Goal: Entertainment & Leisure: Consume media (video, audio)

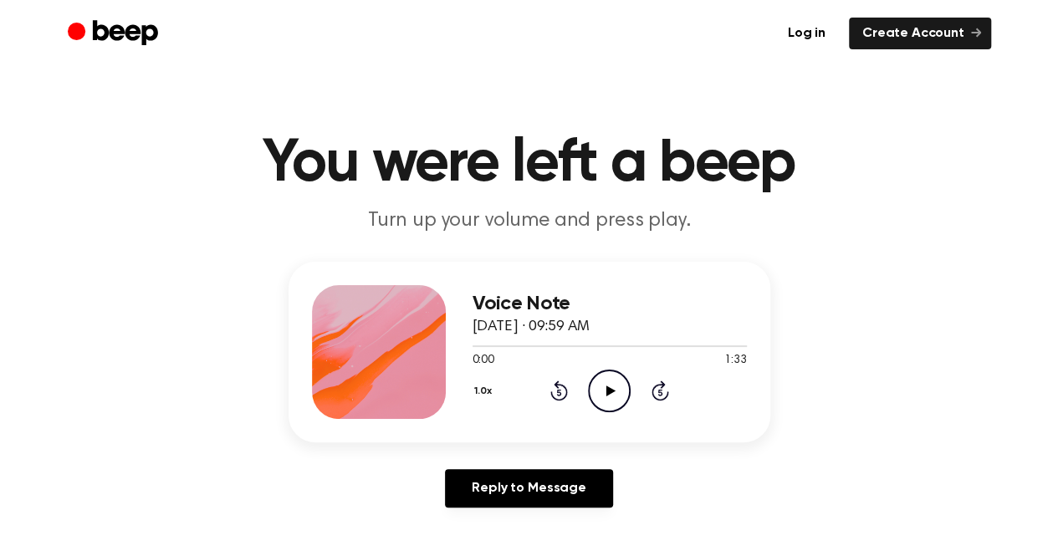
click at [605, 387] on icon "Play Audio" at bounding box center [609, 391] width 43 height 43
click at [605, 387] on icon at bounding box center [609, 391] width 8 height 11
click at [602, 386] on icon "Play Audio" at bounding box center [609, 391] width 43 height 43
click at [621, 387] on icon "Pause Audio" at bounding box center [609, 391] width 43 height 43
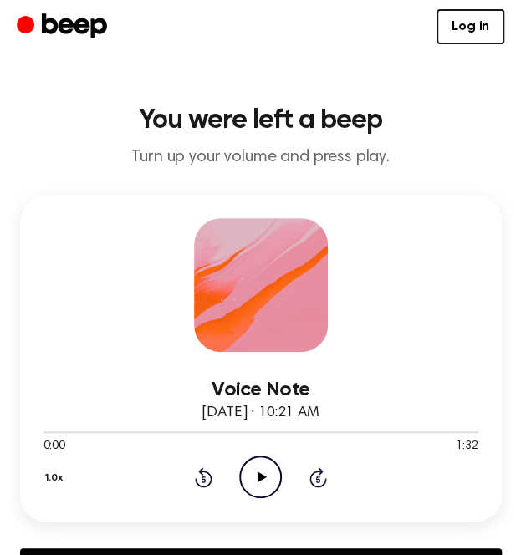
click at [273, 474] on icon "Play Audio" at bounding box center [260, 477] width 43 height 43
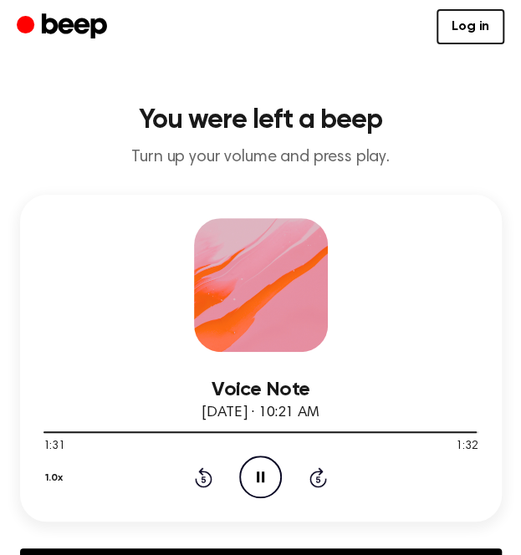
click at [273, 474] on icon "Pause Audio" at bounding box center [260, 477] width 43 height 43
click at [259, 481] on icon "Play Audio" at bounding box center [260, 477] width 43 height 43
click at [258, 474] on icon at bounding box center [262, 477] width 9 height 11
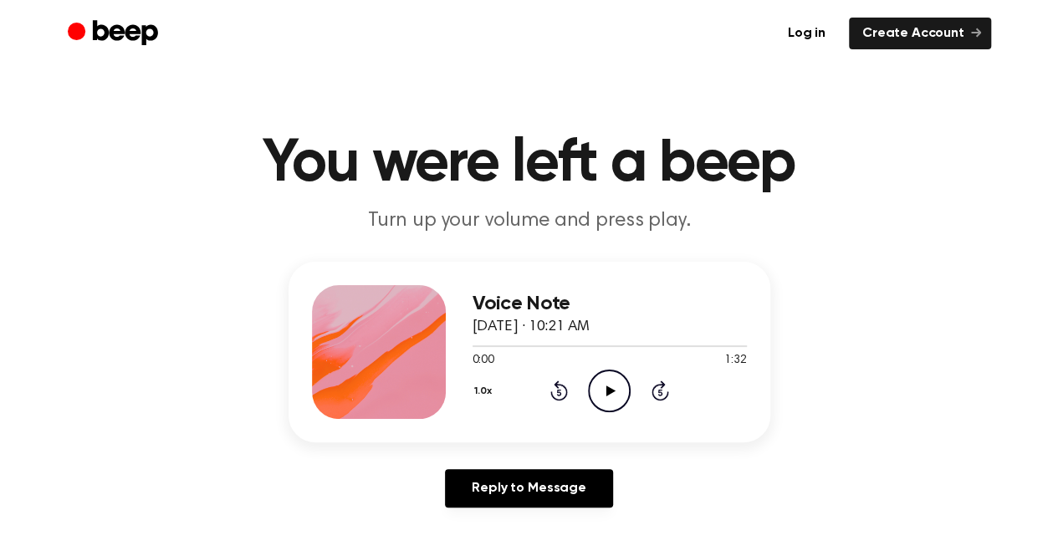
click at [608, 394] on icon at bounding box center [610, 391] width 9 height 11
click at [609, 383] on icon "Play Audio" at bounding box center [609, 391] width 43 height 43
click at [609, 383] on icon "Pause Audio" at bounding box center [609, 391] width 43 height 43
click at [610, 394] on icon "Play Audio" at bounding box center [609, 391] width 43 height 43
click at [600, 395] on icon "Pause Audio" at bounding box center [609, 391] width 43 height 43
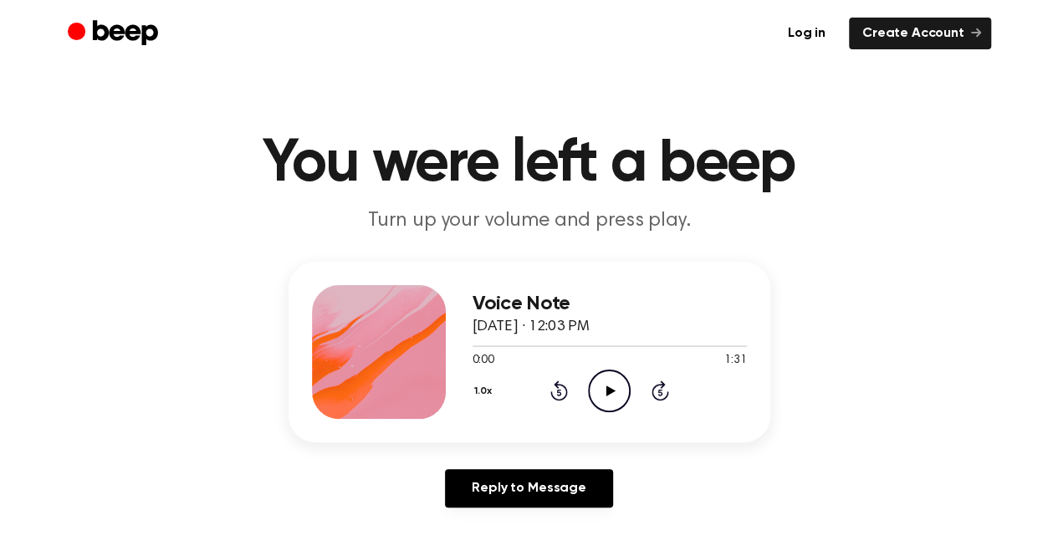
click at [600, 395] on icon "Play Audio" at bounding box center [609, 391] width 43 height 43
click at [478, 345] on div at bounding box center [609, 346] width 274 height 2
drag, startPoint x: 468, startPoint y: 345, endPoint x: 492, endPoint y: 345, distance: 23.4
click at [492, 345] on div at bounding box center [609, 345] width 274 height 13
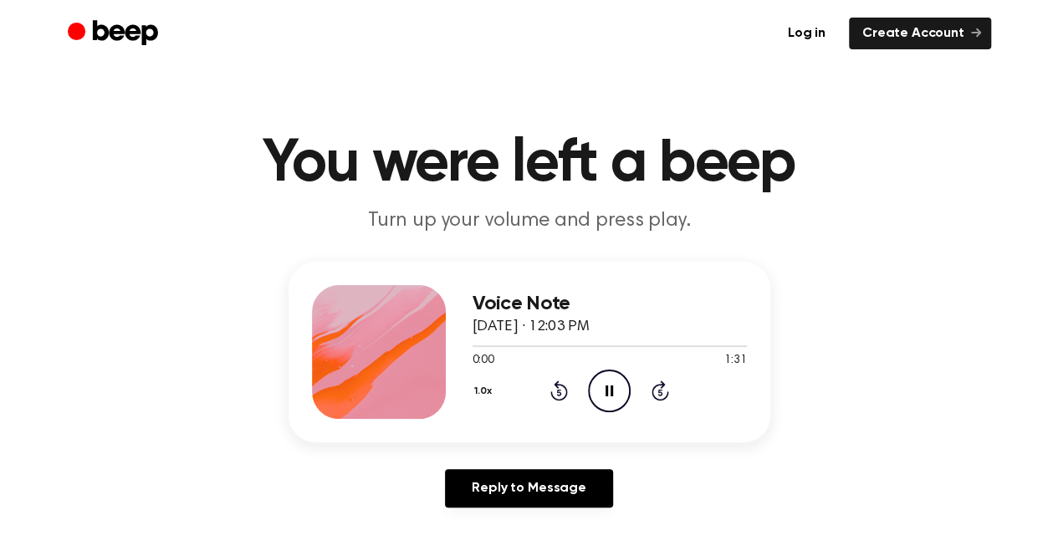
click at [604, 393] on icon "Pause Audio" at bounding box center [609, 391] width 43 height 43
click at [604, 393] on icon "Play Audio" at bounding box center [609, 391] width 43 height 43
drag, startPoint x: 492, startPoint y: 345, endPoint x: 510, endPoint y: 345, distance: 18.4
click at [510, 345] on div at bounding box center [609, 346] width 274 height 2
click at [621, 399] on icon "Pause Audio" at bounding box center [609, 391] width 43 height 43
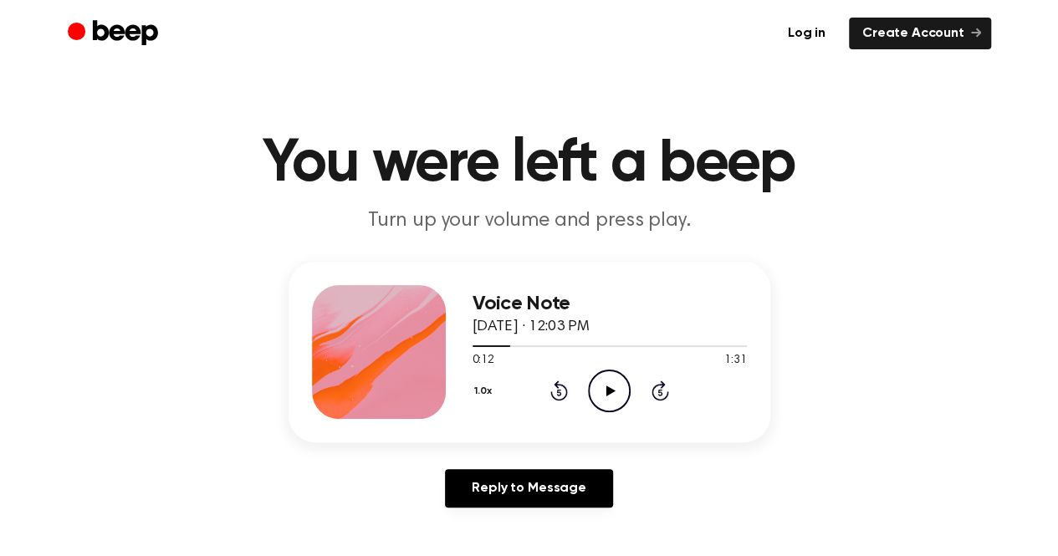
click at [621, 399] on icon "Play Audio" at bounding box center [609, 391] width 43 height 43
click at [614, 408] on icon "Play Audio" at bounding box center [609, 391] width 43 height 43
click at [610, 401] on icon "Play Audio" at bounding box center [609, 391] width 43 height 43
click at [491, 394] on button "1.0x" at bounding box center [485, 391] width 26 height 28
click at [507, 468] on span "0.8x" at bounding box center [499, 461] width 21 height 18
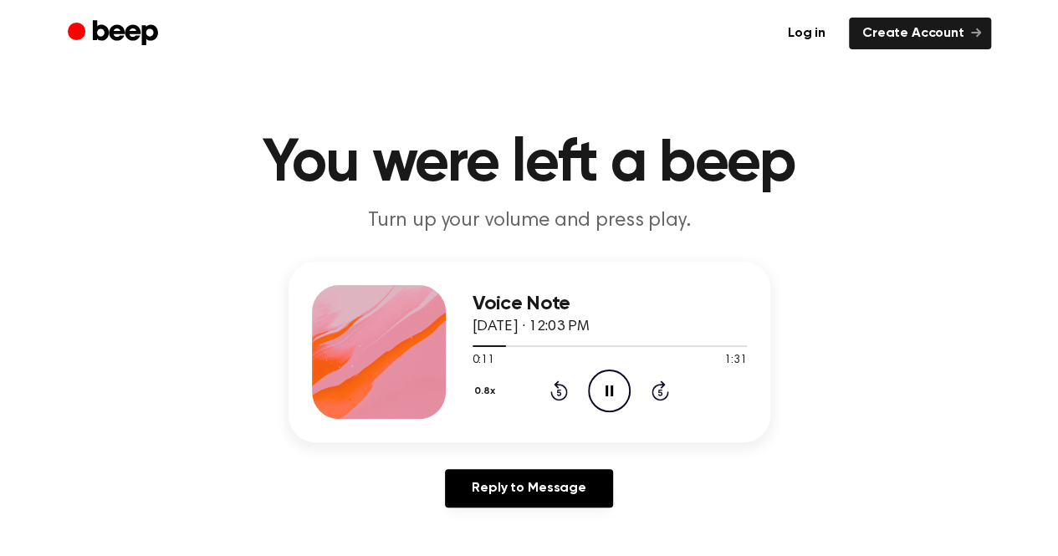
click at [348, 467] on div "Voice Note [DATE] · 12:03 PM 0:11 1:31 Your browser does not support the [objec…" at bounding box center [529, 391] width 1018 height 259
click at [611, 394] on icon at bounding box center [609, 391] width 8 height 11
click at [603, 387] on icon "Play Audio" at bounding box center [609, 391] width 43 height 43
click at [600, 384] on icon "Pause Audio" at bounding box center [609, 391] width 43 height 43
drag, startPoint x: 681, startPoint y: 343, endPoint x: 534, endPoint y: 340, distance: 147.2
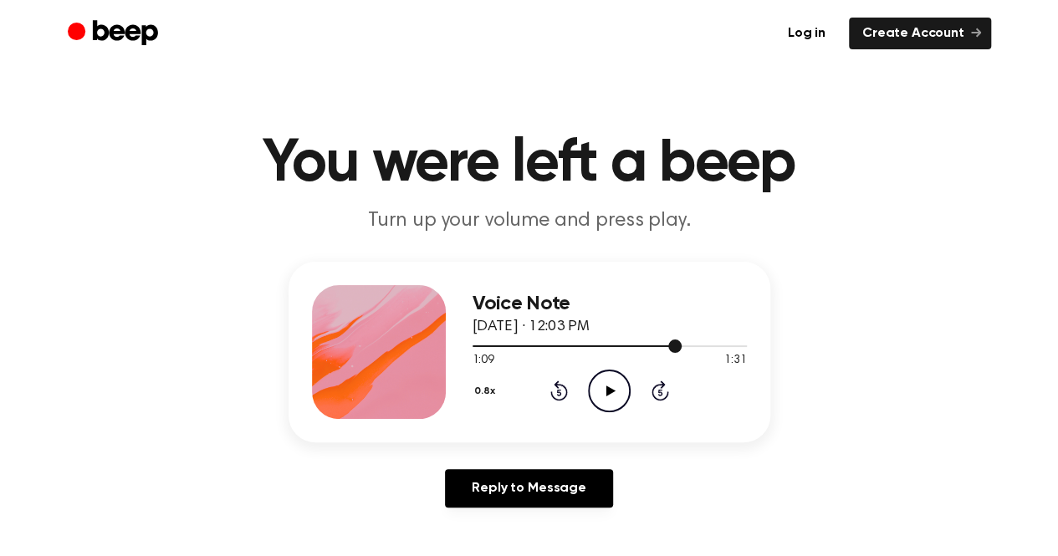
click at [534, 340] on div at bounding box center [609, 345] width 274 height 13
click at [525, 348] on span at bounding box center [526, 346] width 13 height 13
drag, startPoint x: 513, startPoint y: 347, endPoint x: 495, endPoint y: 347, distance: 18.4
click at [495, 347] on div at bounding box center [609, 345] width 274 height 13
click at [605, 384] on icon "Play Audio" at bounding box center [609, 391] width 43 height 43
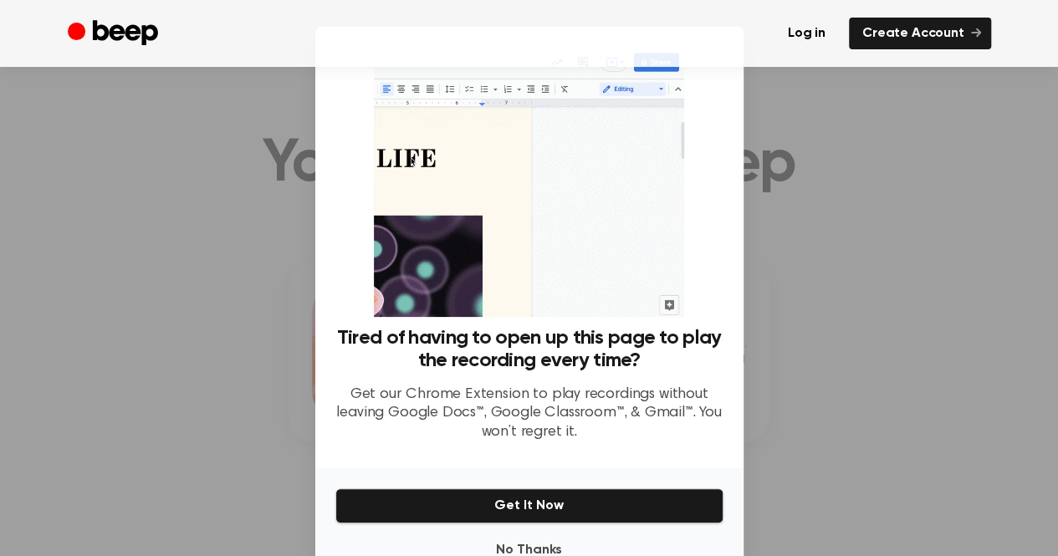
scroll to position [135, 0]
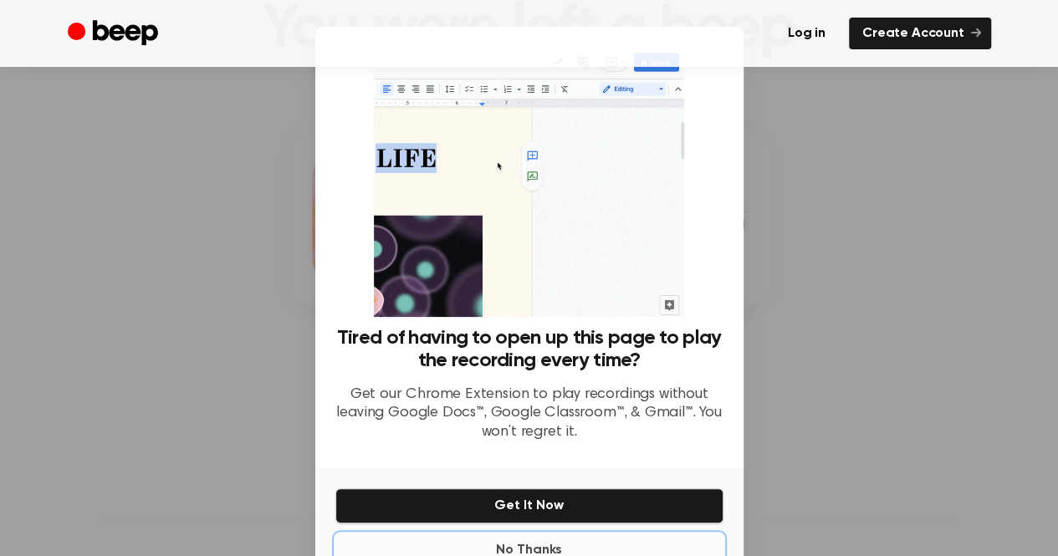
click at [543, 545] on button "No Thanks" at bounding box center [529, 550] width 388 height 33
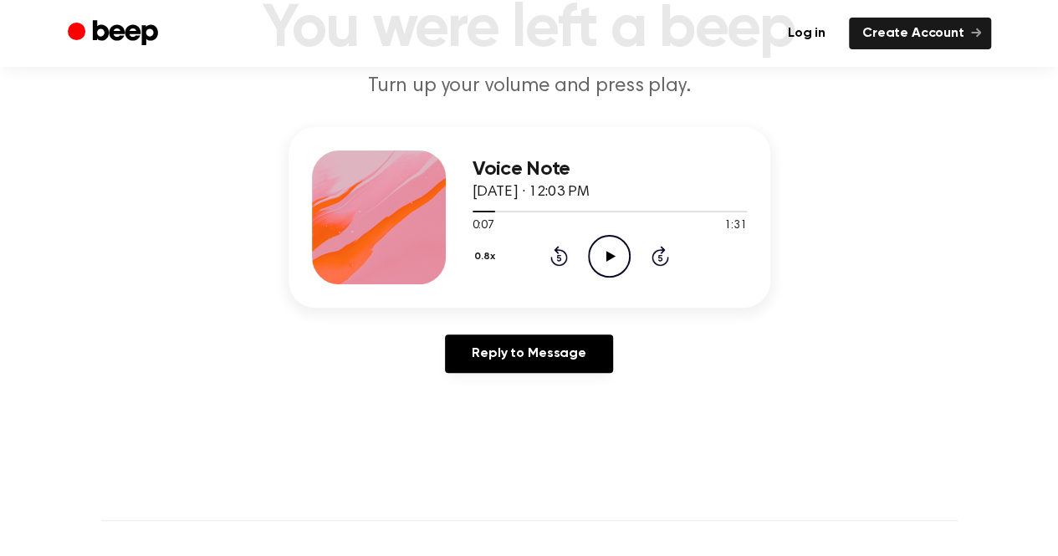
click at [609, 248] on icon "Play Audio" at bounding box center [609, 256] width 43 height 43
drag, startPoint x: 492, startPoint y: 211, endPoint x: 480, endPoint y: 213, distance: 12.0
click at [480, 213] on div at bounding box center [609, 210] width 274 height 13
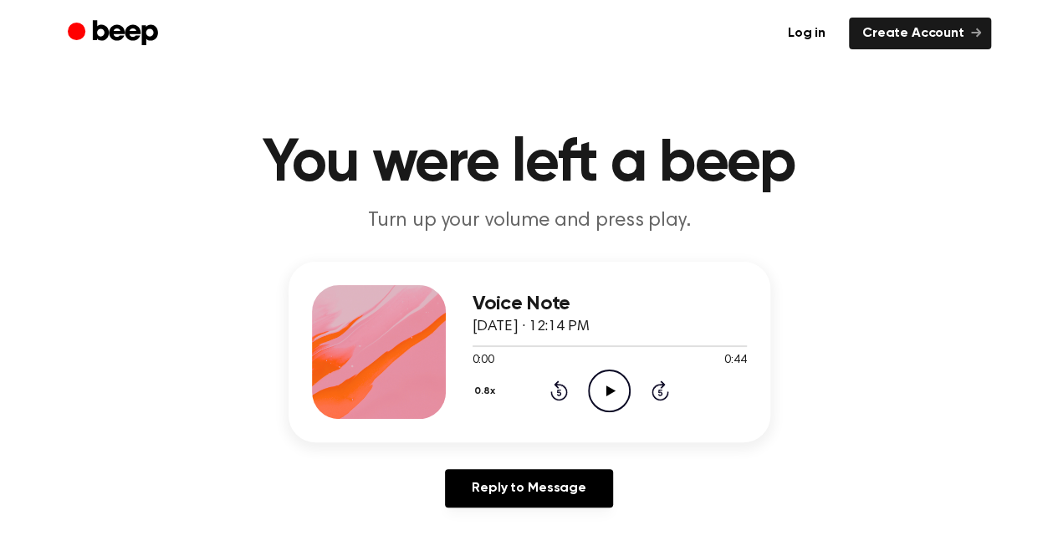
click at [608, 386] on icon at bounding box center [610, 391] width 9 height 11
click at [610, 386] on icon "Play Audio" at bounding box center [609, 391] width 43 height 43
click at [611, 380] on icon "Play Audio" at bounding box center [609, 391] width 43 height 43
click at [610, 385] on icon "Play Audio" at bounding box center [609, 391] width 43 height 43
click at [627, 397] on circle at bounding box center [609, 390] width 41 height 41
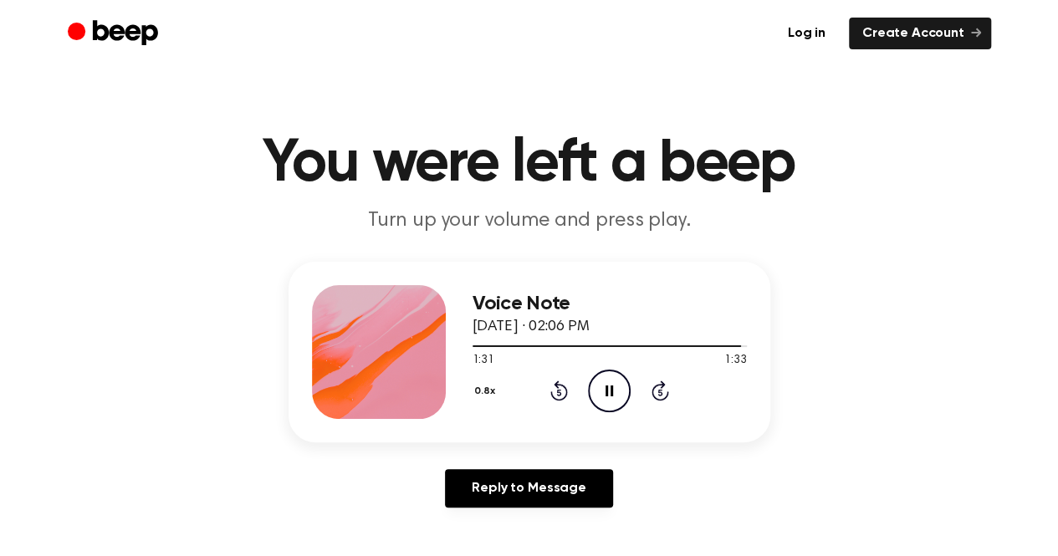
click at [613, 400] on icon "Pause Audio" at bounding box center [609, 391] width 43 height 43
click at [608, 383] on icon "Play Audio" at bounding box center [609, 391] width 43 height 43
click at [609, 407] on icon "Pause Audio" at bounding box center [609, 391] width 43 height 43
click at [609, 389] on icon at bounding box center [610, 391] width 9 height 11
click at [609, 389] on icon "Pause Audio" at bounding box center [609, 391] width 43 height 43
